Goal: Task Accomplishment & Management: Manage account settings

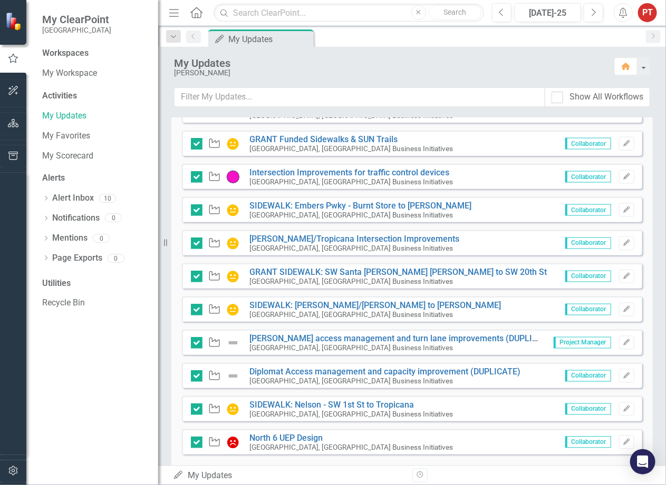
scroll to position [630, 0]
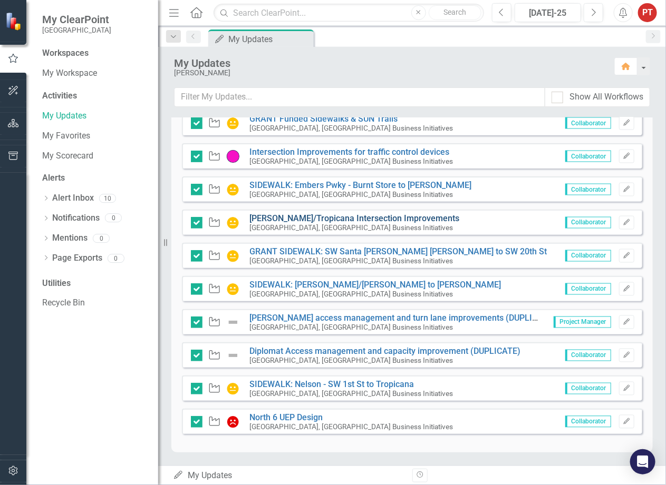
click at [311, 216] on link "[PERSON_NAME]/Tropicana Intersection Improvements" at bounding box center [355, 218] width 210 height 10
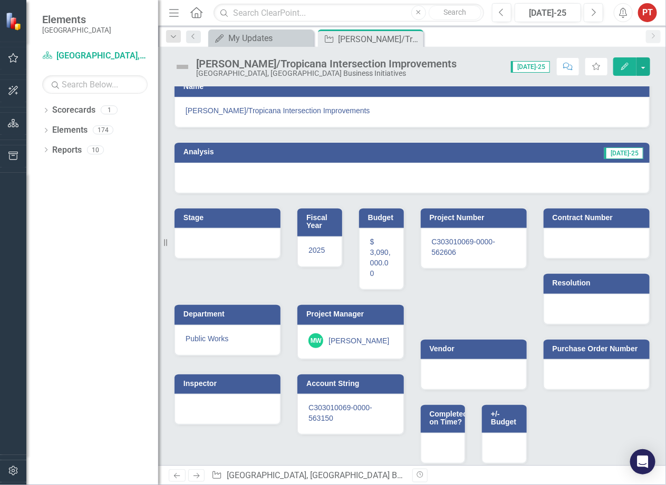
scroll to position [17, 0]
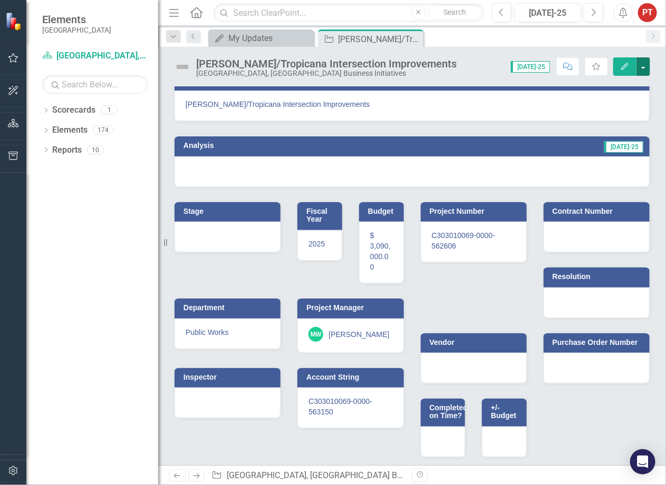
click at [643, 66] on button "button" at bounding box center [643, 66] width 14 height 18
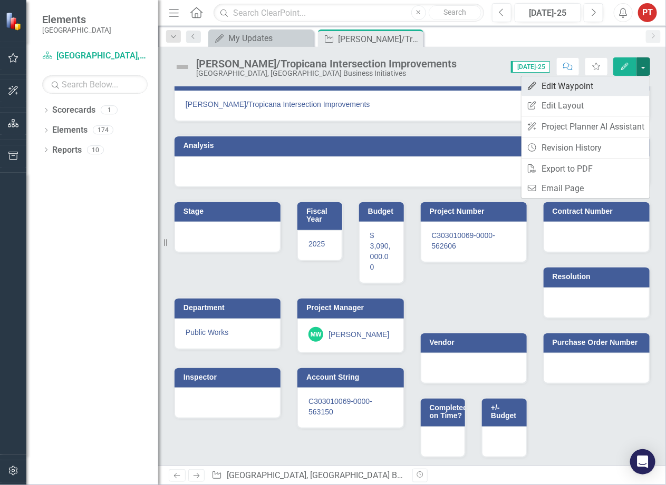
click at [579, 87] on link "Edit Edit Waypoint" at bounding box center [585, 86] width 128 height 20
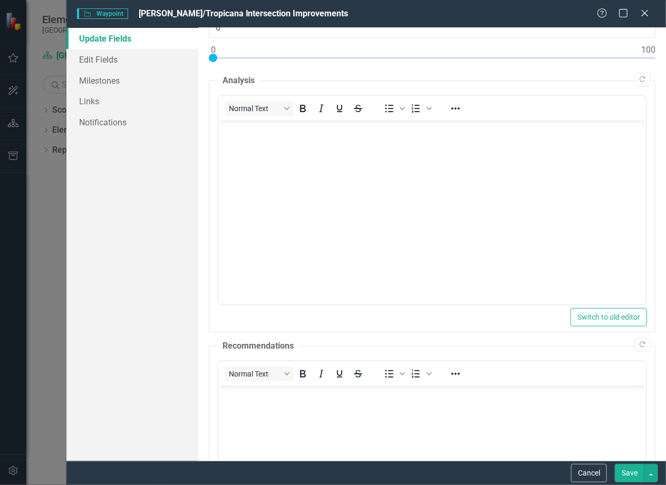
scroll to position [0, 0]
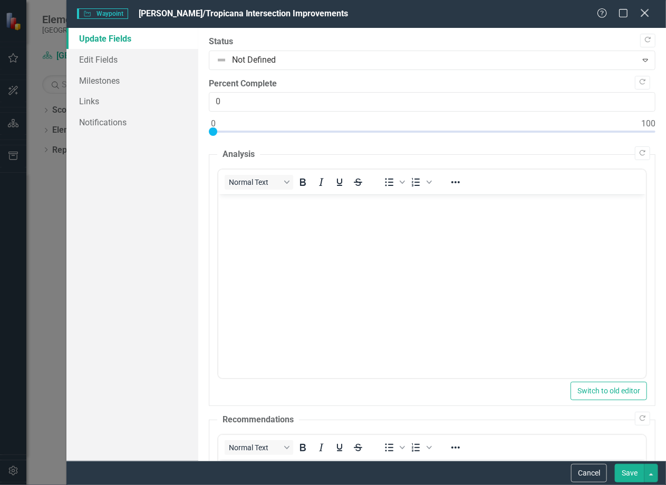
click at [644, 16] on icon "Close" at bounding box center [644, 13] width 13 height 10
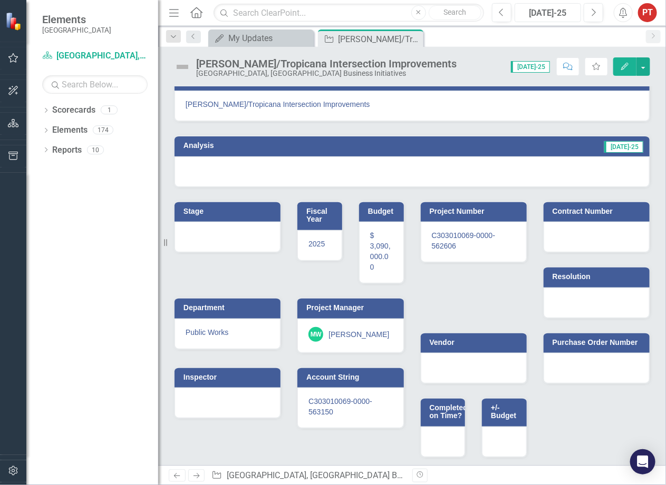
click at [532, 19] on div "Jul-25" at bounding box center [547, 13] width 59 height 13
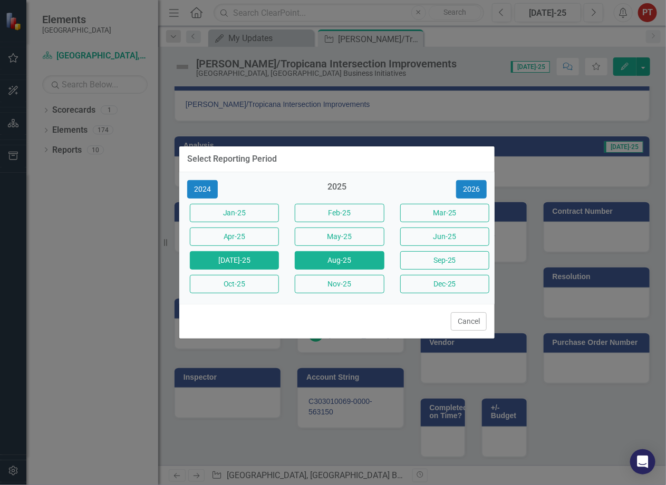
click at [359, 262] on button "Aug-25" at bounding box center [339, 260] width 89 height 18
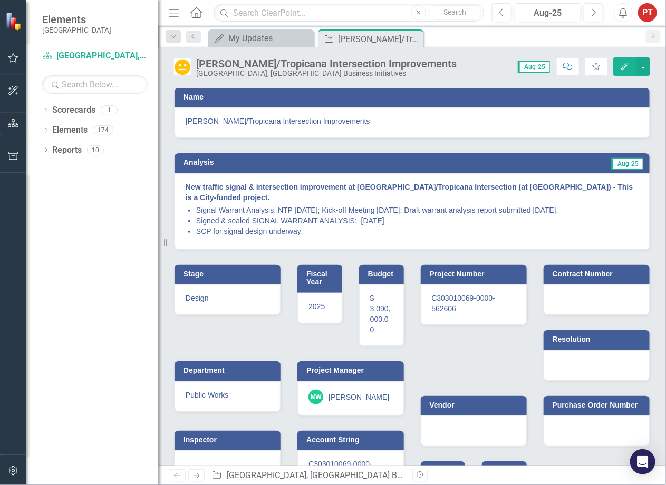
click at [624, 69] on icon "button" at bounding box center [624, 66] width 7 height 7
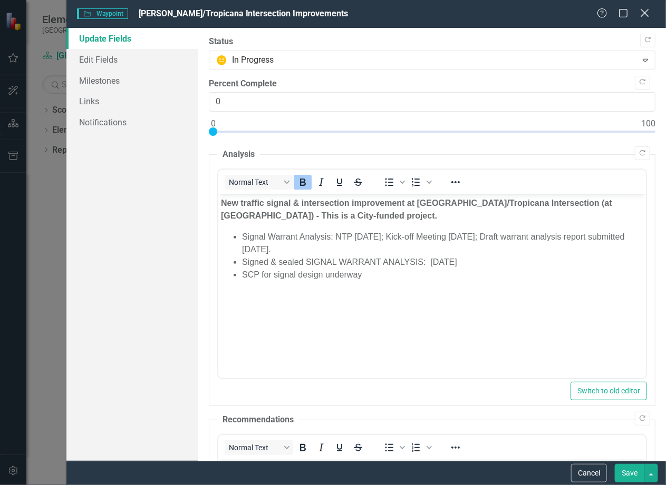
click at [644, 15] on icon "Close" at bounding box center [644, 13] width 13 height 10
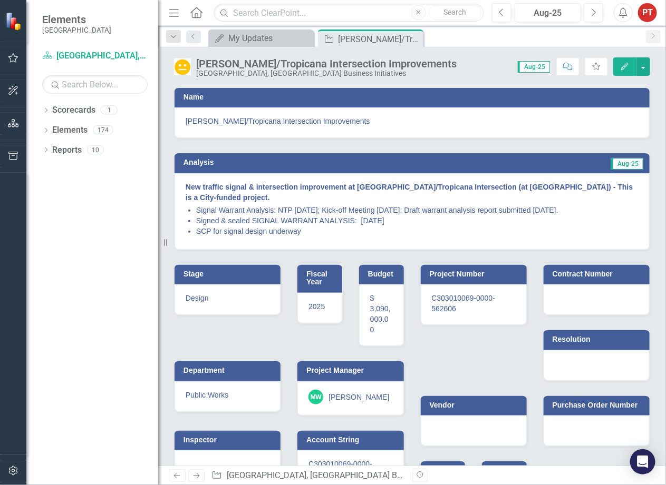
click at [172, 15] on icon "Menu" at bounding box center [174, 12] width 14 height 11
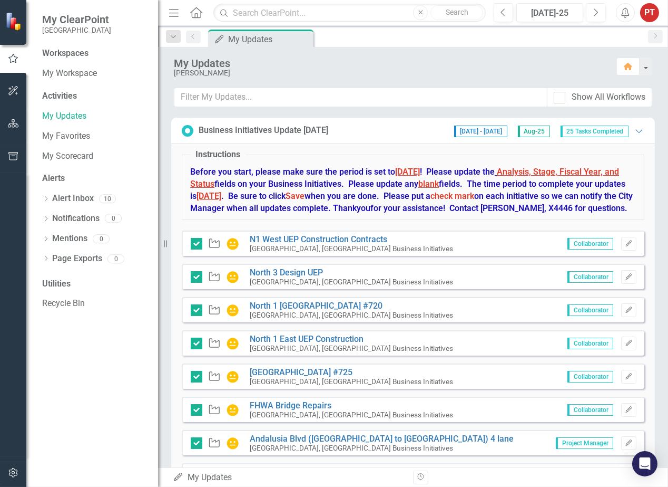
click at [57, 98] on div "Activities" at bounding box center [94, 96] width 105 height 12
click at [61, 55] on div "Workspaces" at bounding box center [65, 53] width 46 height 12
click at [61, 136] on link "My Favorites" at bounding box center [94, 136] width 105 height 12
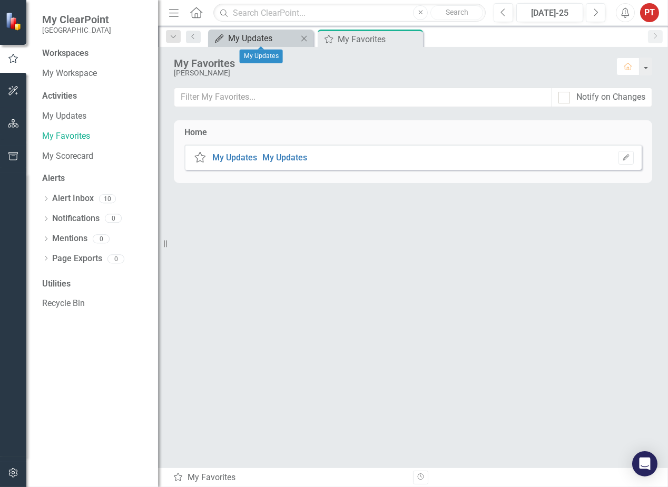
click at [248, 36] on div "My Updates" at bounding box center [263, 38] width 70 height 13
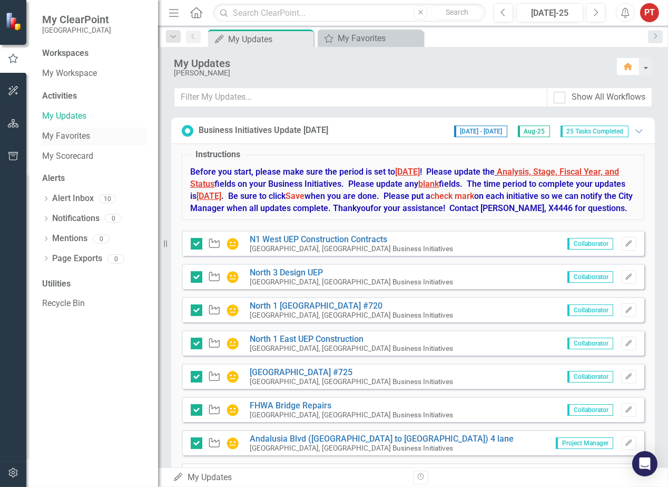
click at [55, 137] on link "My Favorites" at bounding box center [94, 136] width 105 height 12
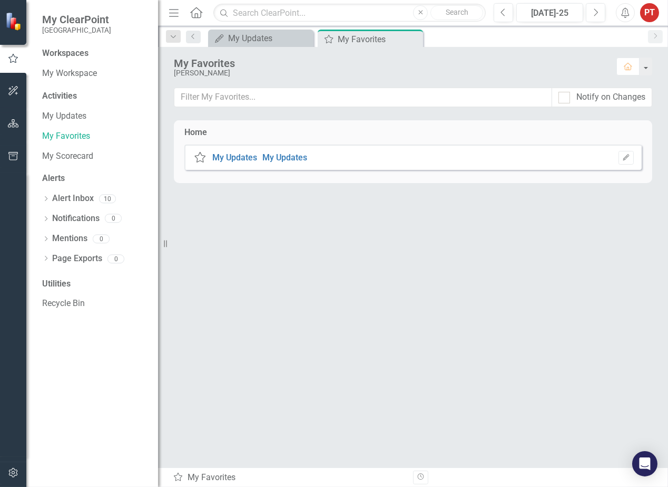
drag, startPoint x: 421, startPoint y: 267, endPoint x: 440, endPoint y: 256, distance: 21.7
click at [424, 267] on div "Home My ClearPoint My Updates My Updates Edit" at bounding box center [413, 293] width 479 height 347
click at [259, 37] on div "My Updates" at bounding box center [263, 38] width 70 height 13
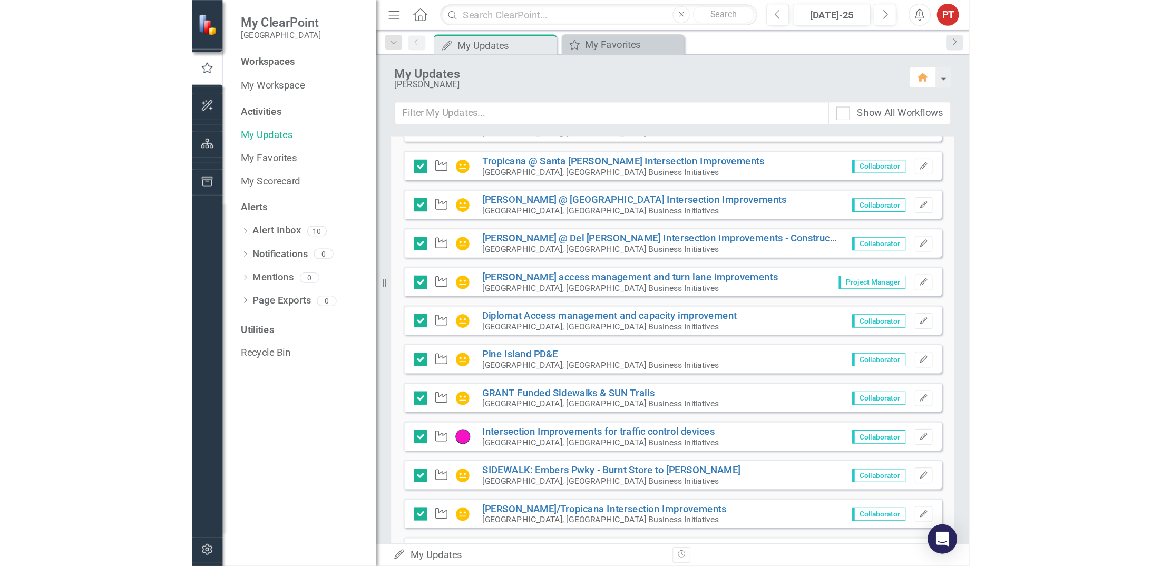
scroll to position [392, 0]
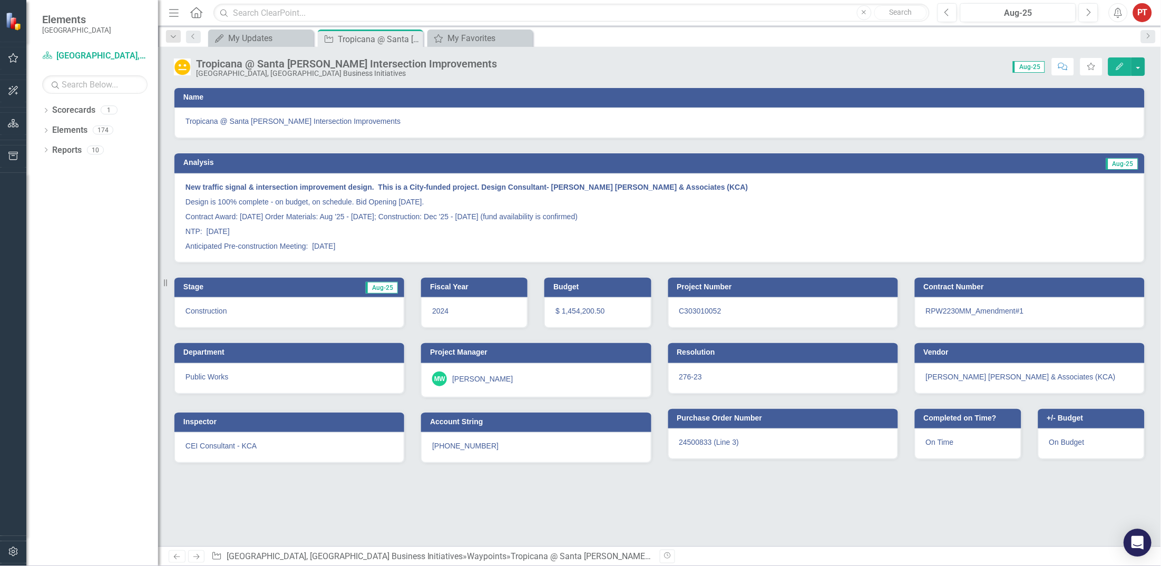
click at [668, 486] on icon "Open Intercom Messenger" at bounding box center [1138, 543] width 12 height 14
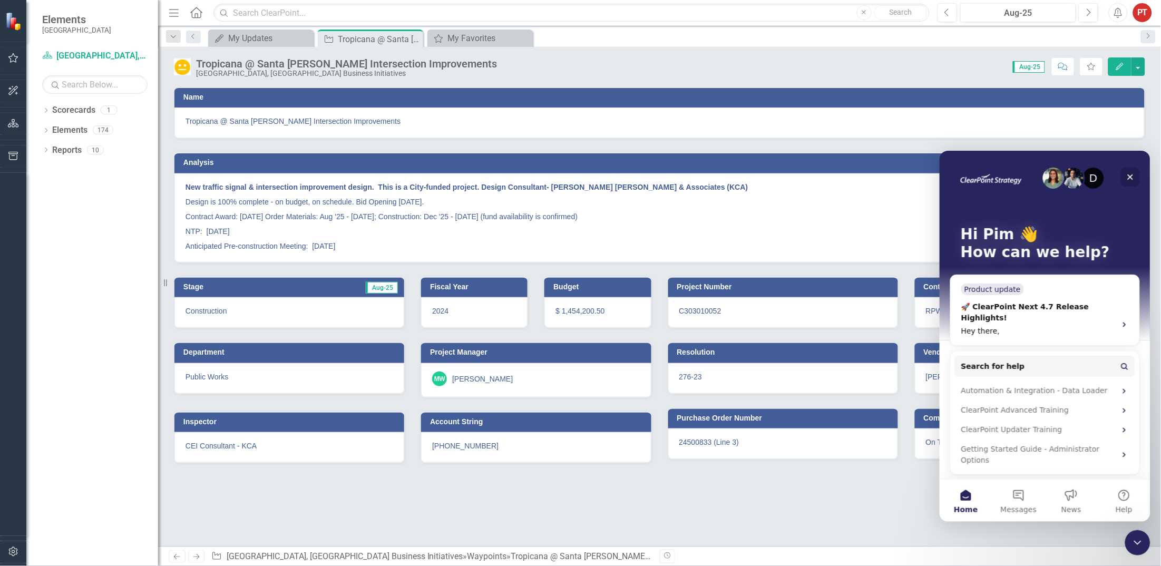
click at [668, 176] on icon "Close" at bounding box center [1130, 177] width 6 height 6
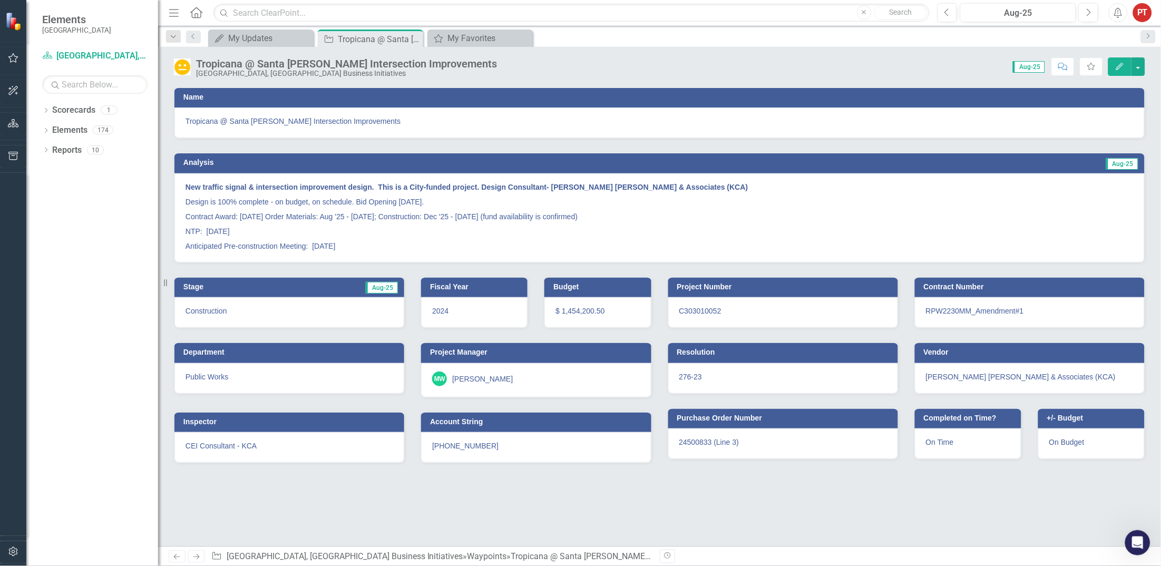
click at [668, 116] on span "Tropicana @ Santa [PERSON_NAME] Intersection Improvements" at bounding box center [660, 121] width 948 height 11
click at [668, 67] on button "button" at bounding box center [1139, 66] width 14 height 18
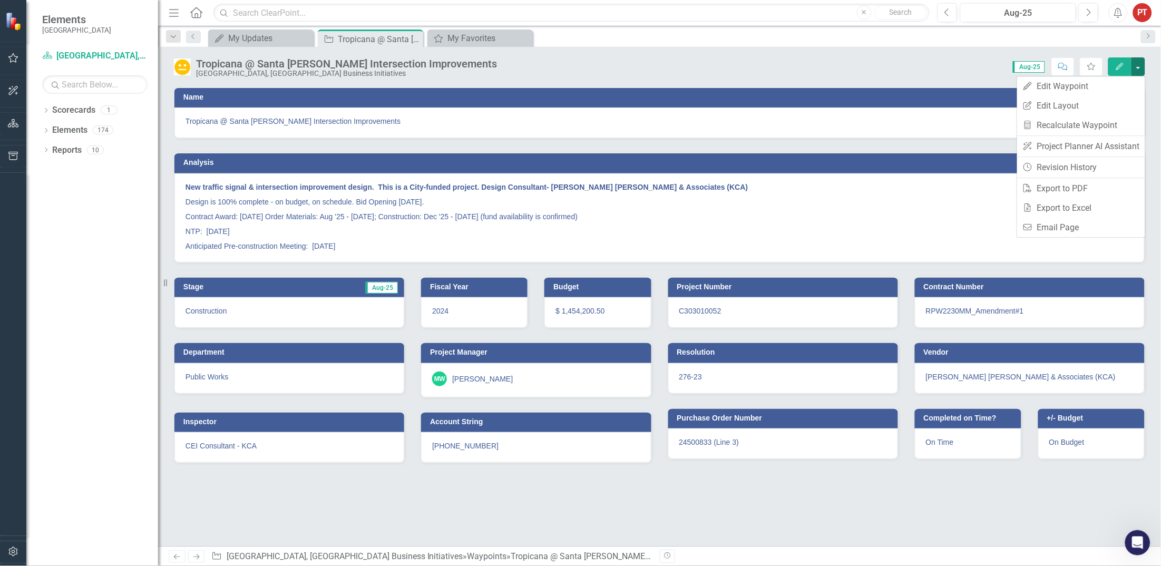
click at [668, 89] on div "Name" at bounding box center [659, 97] width 970 height 21
